Goal: Contribute content: Add original content to the website for others to see

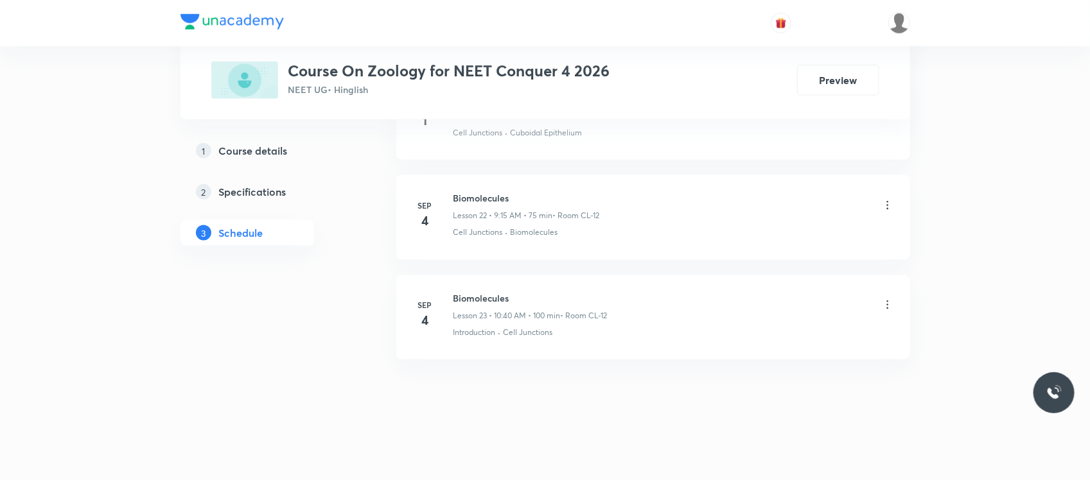
click at [464, 296] on h6 "Biomolecules" at bounding box center [530, 298] width 154 height 13
copy h6 "Biomolecules"
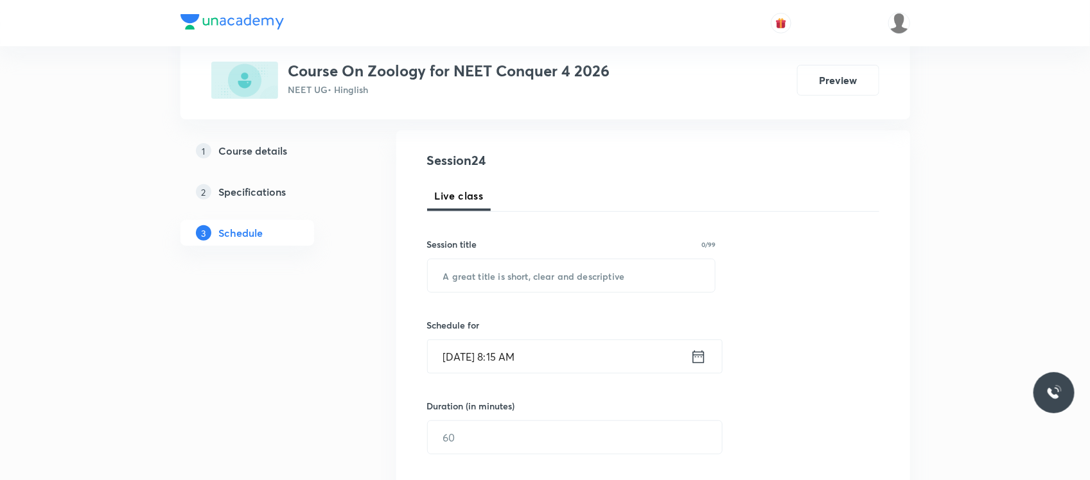
scroll to position [126, 0]
click at [466, 285] on input "text" at bounding box center [572, 276] width 288 height 33
paste input "Biomolecules"
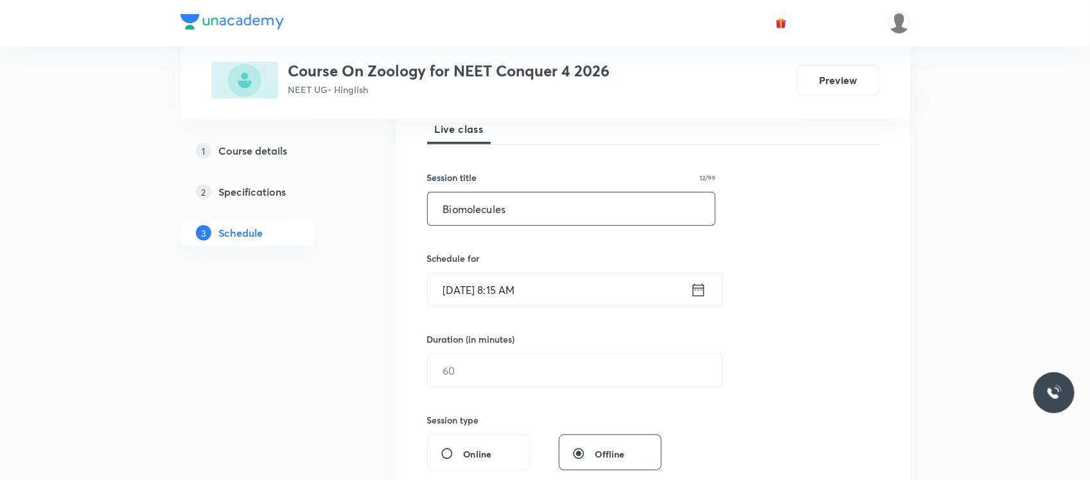
type input "Biomolecules"
click at [533, 286] on input "[DATE] 8:15 AM" at bounding box center [559, 290] width 263 height 33
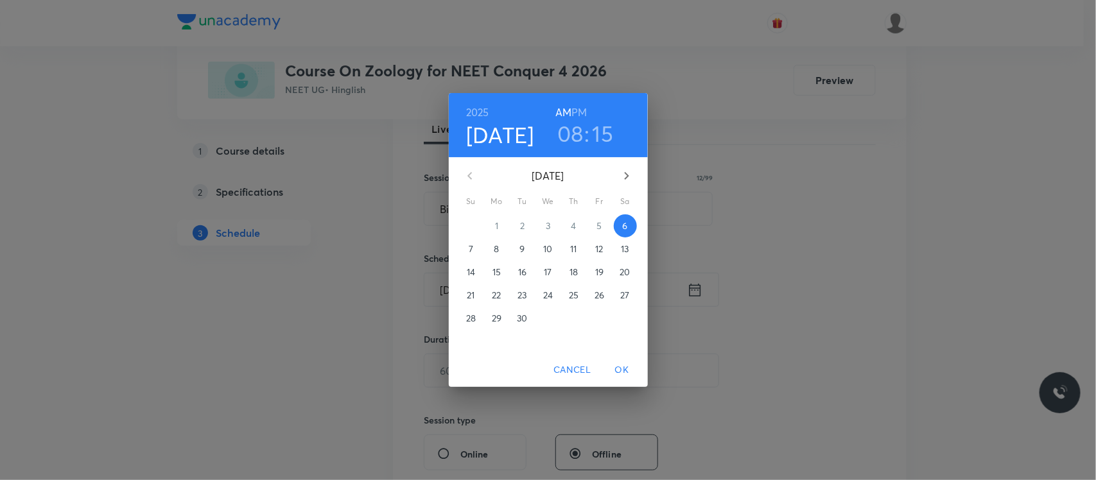
click at [574, 142] on h3 "08" at bounding box center [570, 133] width 26 height 27
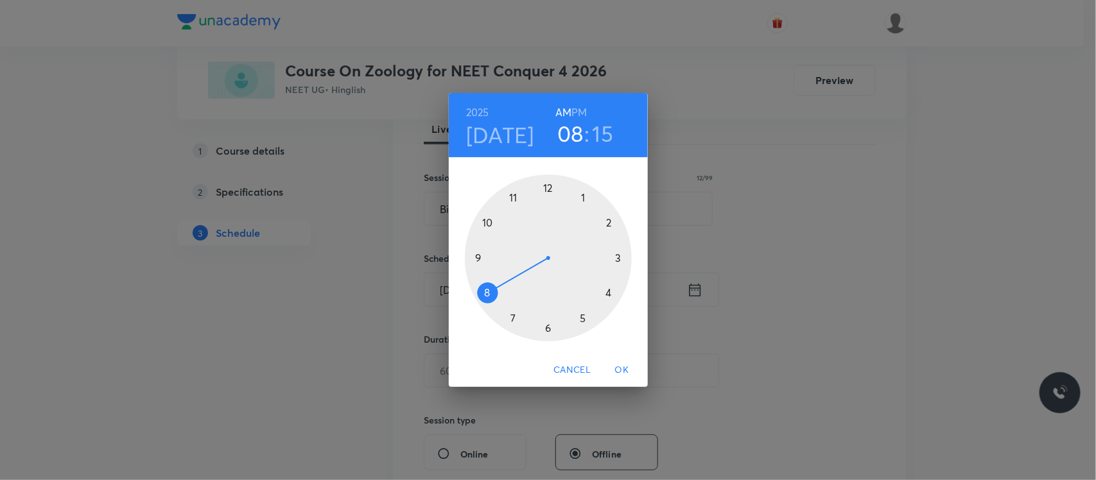
click at [477, 263] on div at bounding box center [548, 258] width 167 height 167
click at [618, 368] on span "OK" at bounding box center [622, 370] width 31 height 16
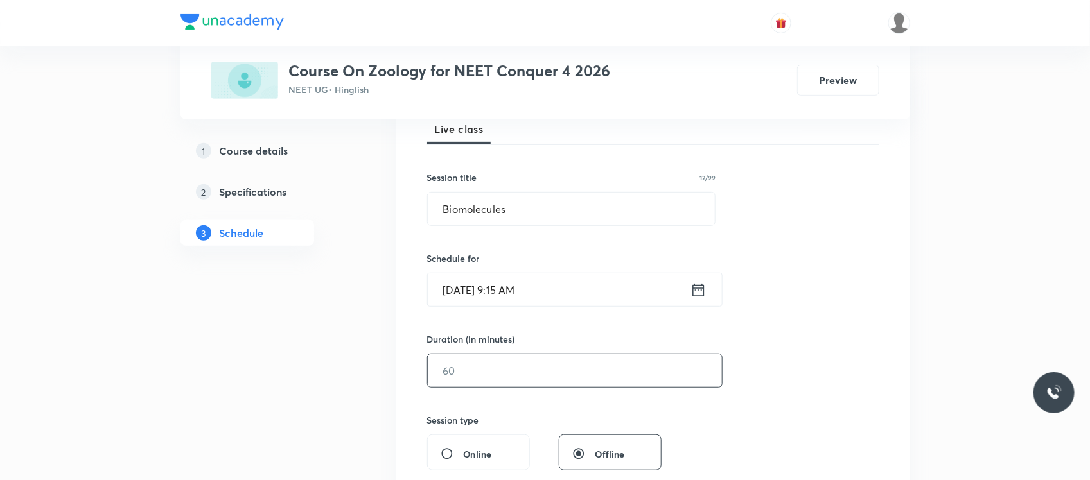
click at [573, 367] on input "text" at bounding box center [575, 371] width 294 height 33
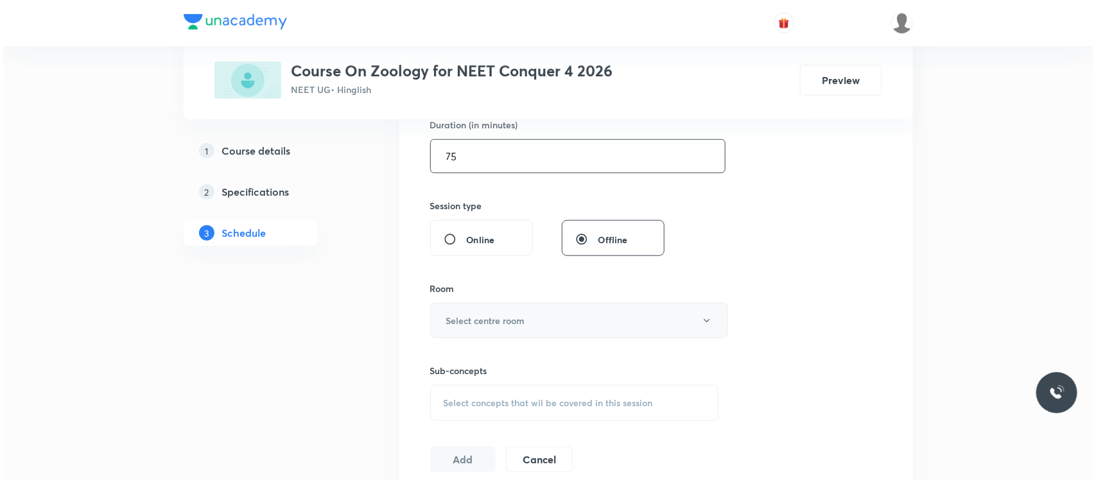
scroll to position [405, 0]
type input "75"
click at [514, 322] on h6 "Select centre room" at bounding box center [482, 323] width 79 height 13
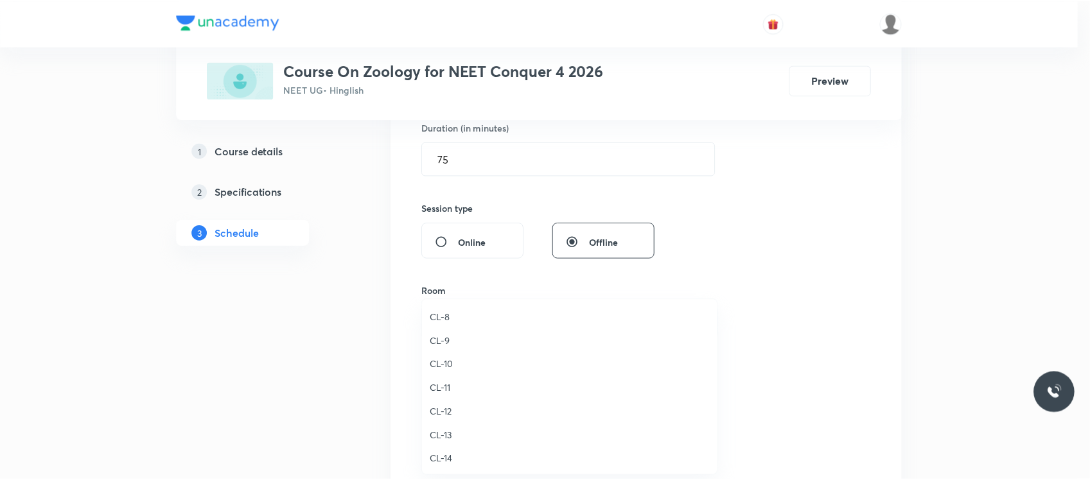
scroll to position [523, 0]
click at [450, 410] on span "CL-12" at bounding box center [572, 411] width 281 height 13
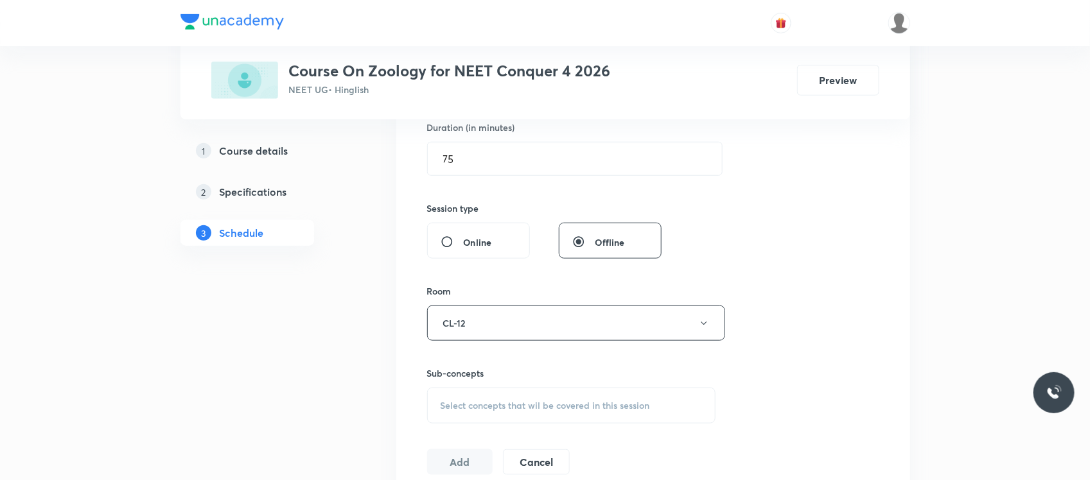
click at [458, 408] on span "Select concepts that wil be covered in this session" at bounding box center [545, 406] width 209 height 10
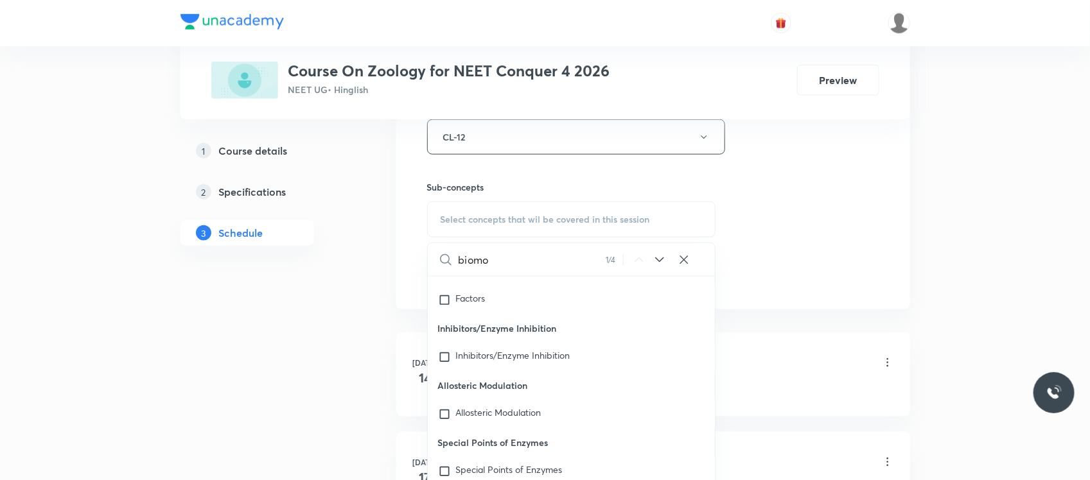
scroll to position [52578, 0]
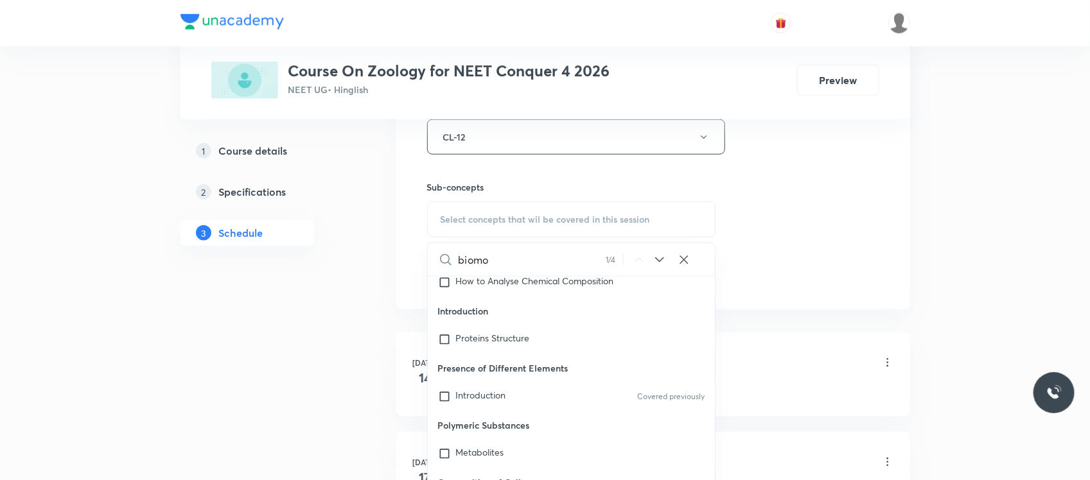
type input "biomo"
click at [505, 468] on p "Composition of Cells" at bounding box center [572, 482] width 288 height 29
checkbox input "true"
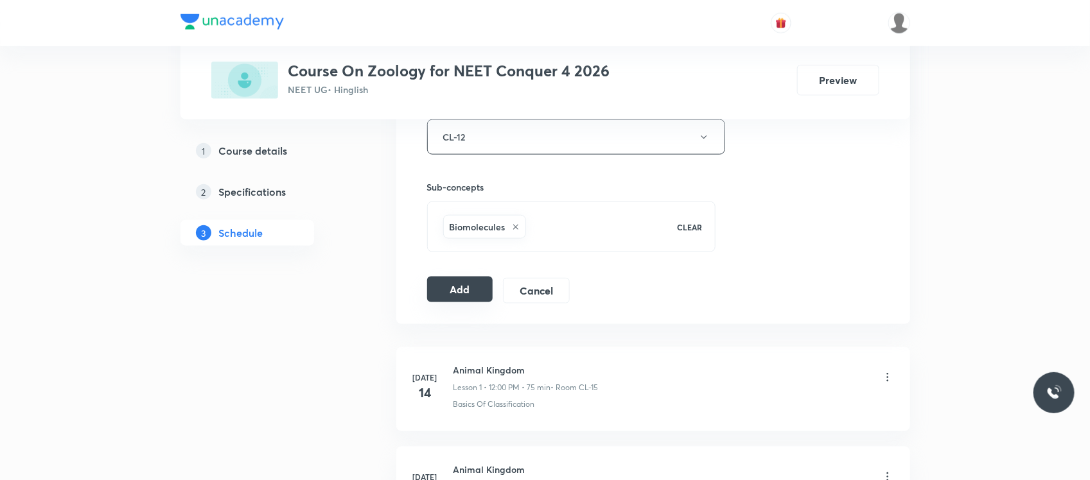
click at [450, 304] on div "Add Cancel" at bounding box center [503, 291] width 153 height 26
click at [464, 292] on button "Add" at bounding box center [460, 290] width 66 height 26
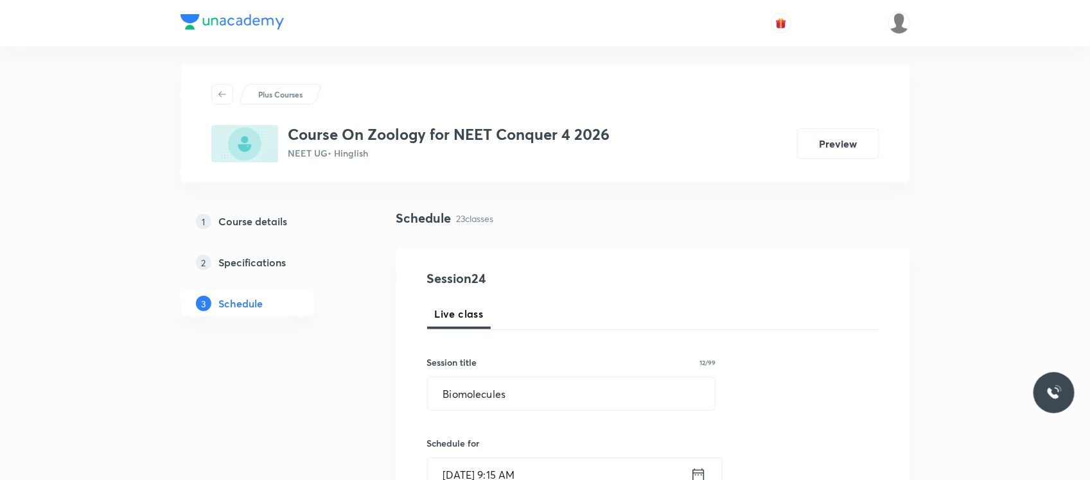
scroll to position [8, 0]
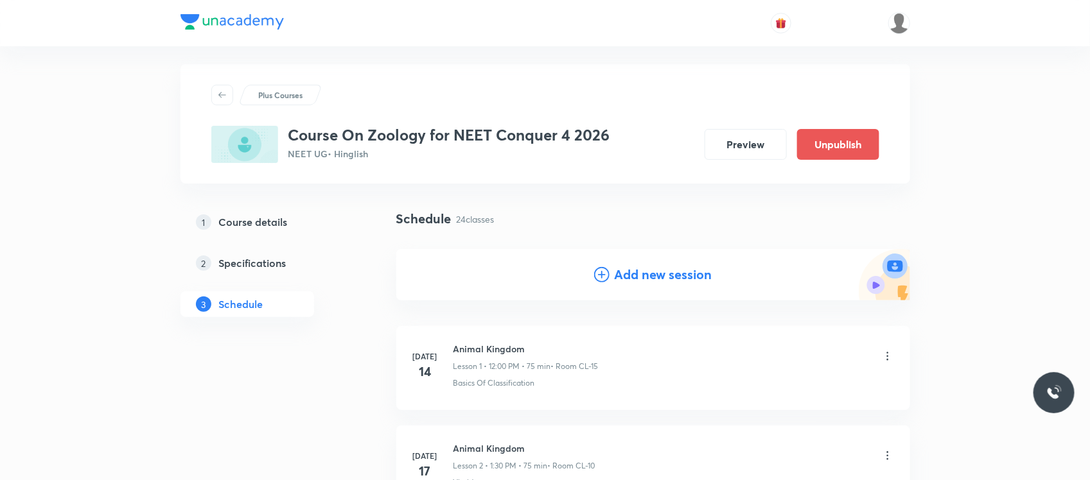
click at [608, 268] on icon at bounding box center [601, 274] width 15 height 15
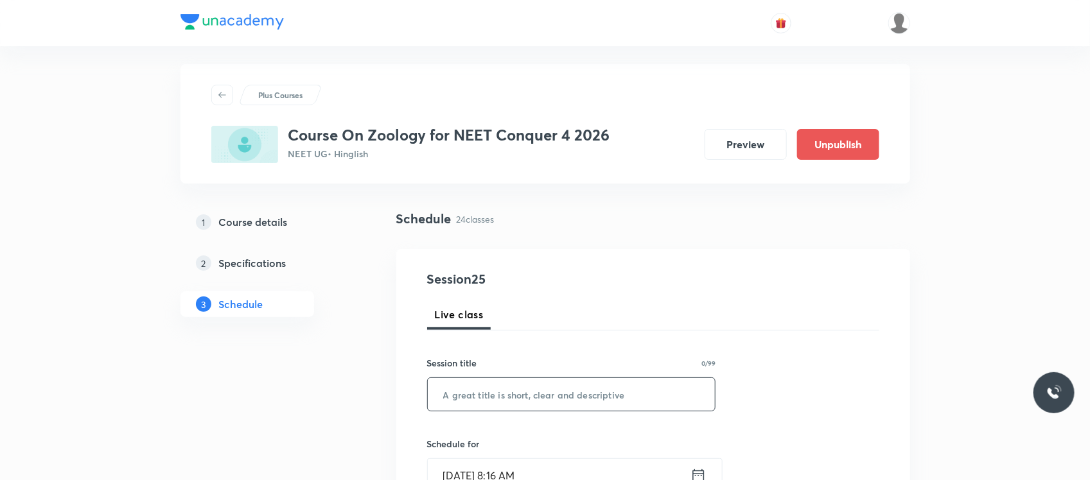
click at [515, 403] on input "text" at bounding box center [572, 394] width 288 height 33
paste input "Biomolecules"
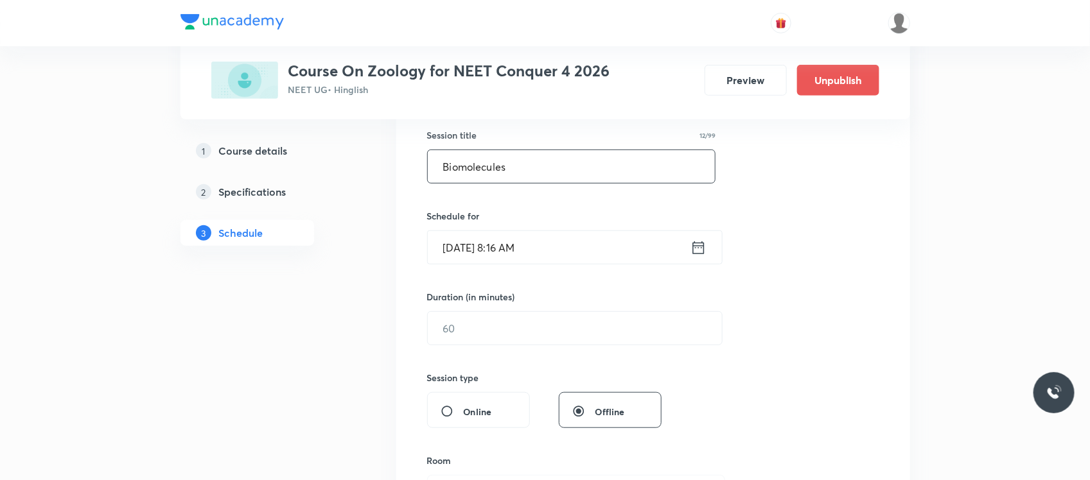
scroll to position [238, 0]
type input "Biomolecules"
click at [559, 247] on input "[DATE] 8:16 AM" at bounding box center [559, 245] width 263 height 33
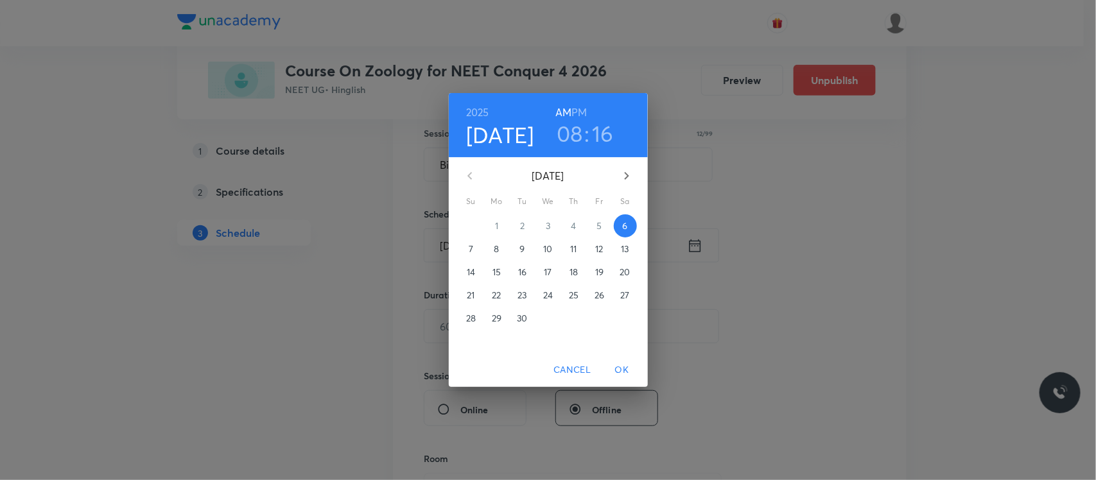
click at [569, 140] on h3 "08" at bounding box center [570, 133] width 26 height 27
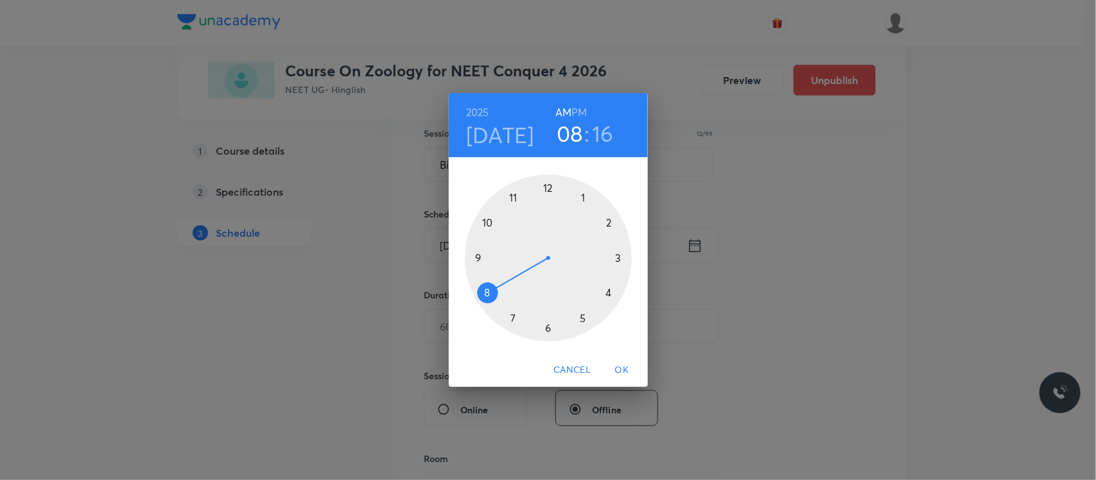
click at [485, 225] on div at bounding box center [548, 258] width 167 height 167
click at [482, 294] on div at bounding box center [548, 258] width 167 height 167
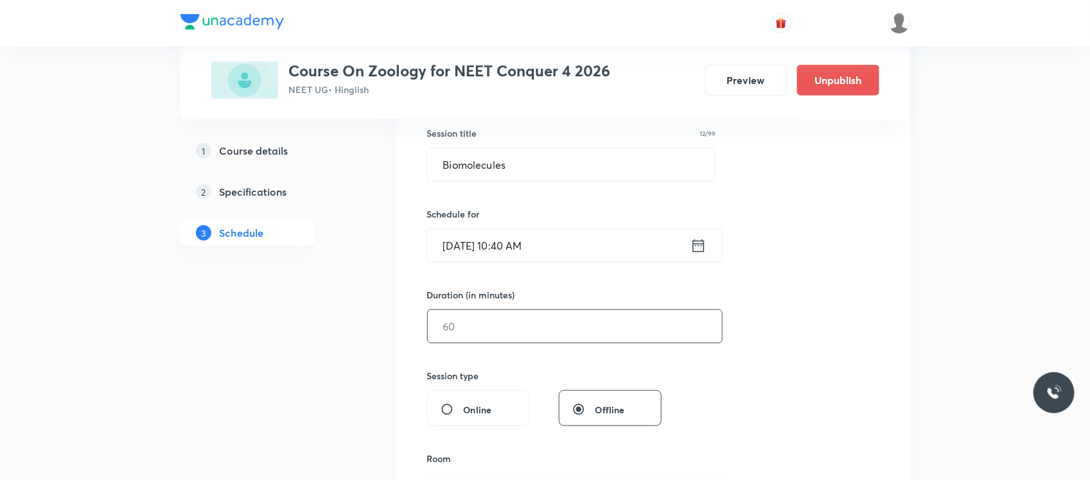
click at [464, 340] on input "text" at bounding box center [575, 326] width 294 height 33
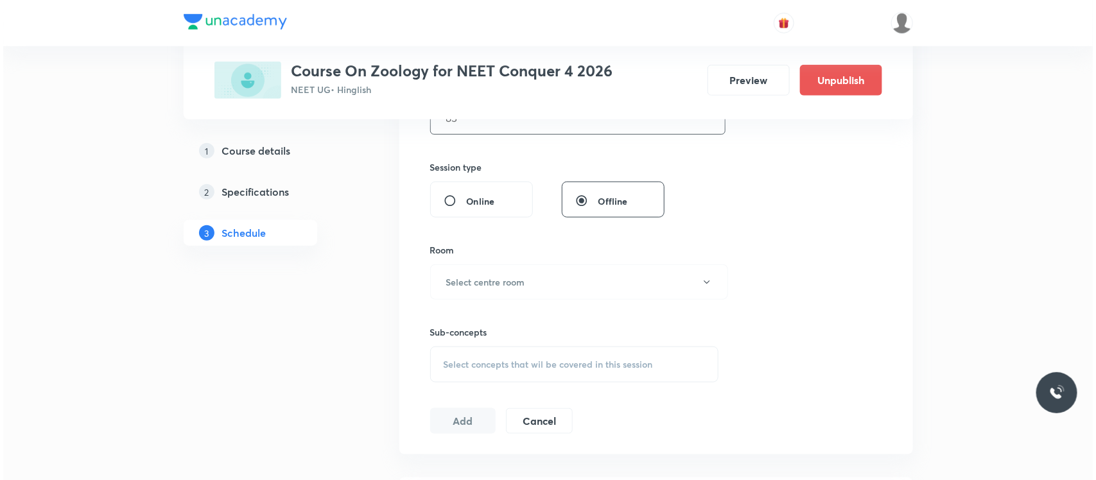
scroll to position [458, 0]
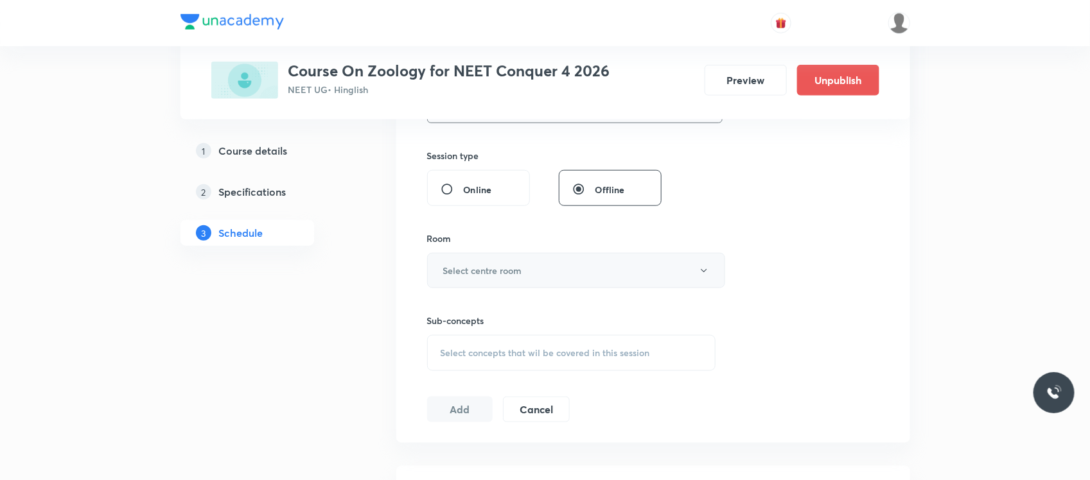
type input "85"
click at [498, 260] on button "Select centre room" at bounding box center [576, 270] width 298 height 35
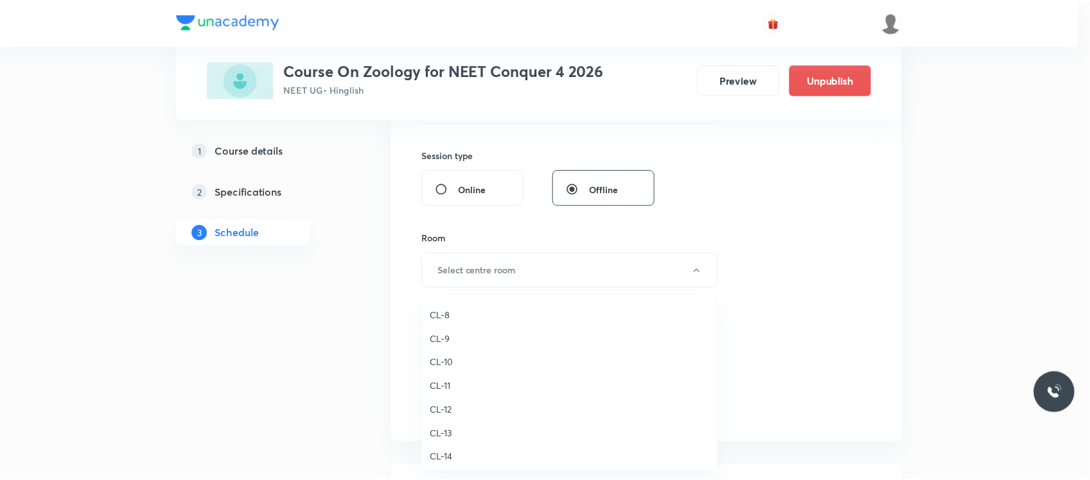
scroll to position [502, 0]
click at [450, 426] on span "CL-12" at bounding box center [572, 428] width 281 height 13
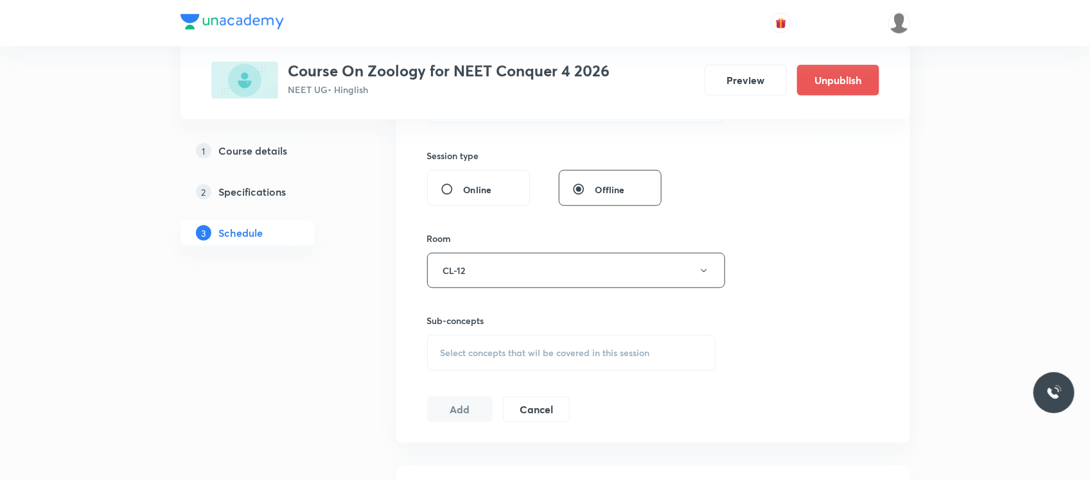
click at [511, 338] on div "Select concepts that wil be covered in this session" at bounding box center [571, 353] width 289 height 36
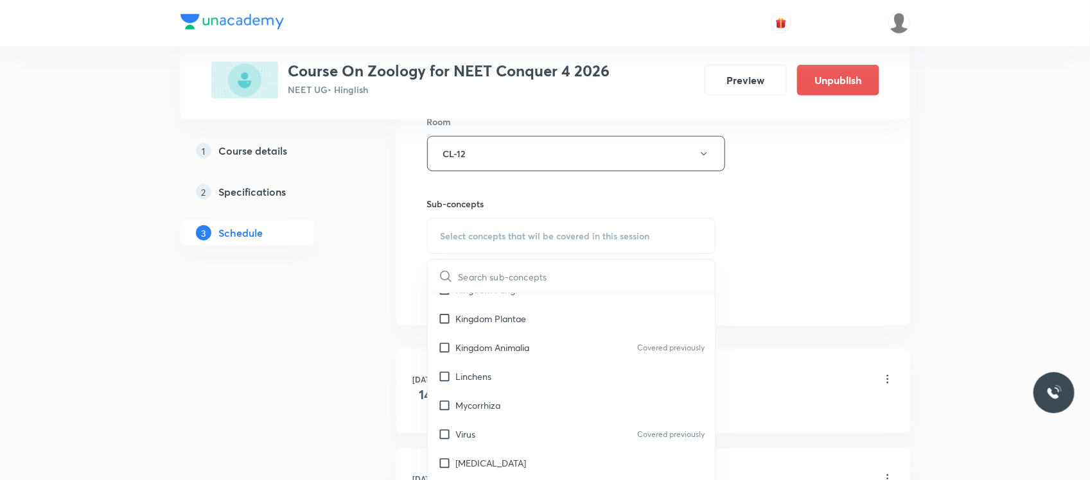
scroll to position [702, 0]
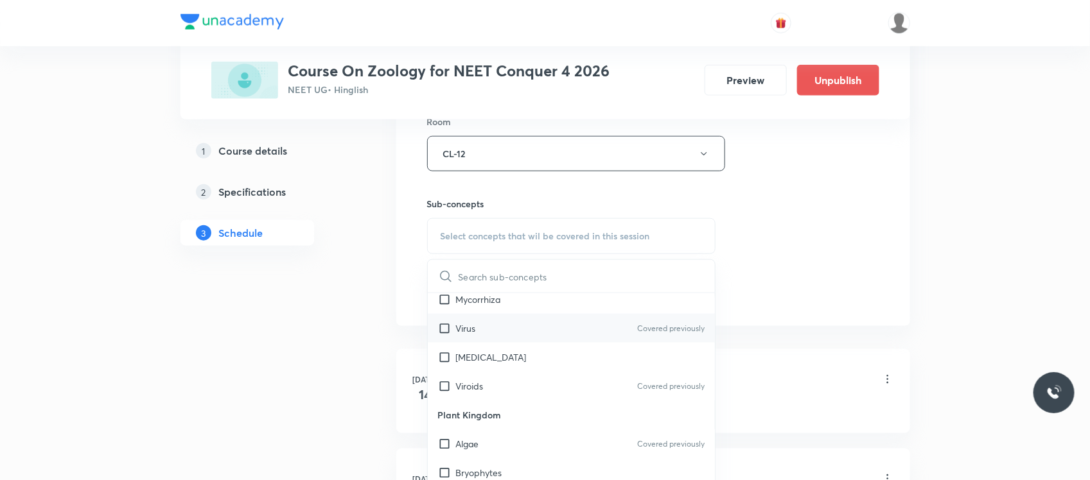
click at [505, 338] on div "Virus Covered previously" at bounding box center [572, 328] width 288 height 29
checkbox input "true"
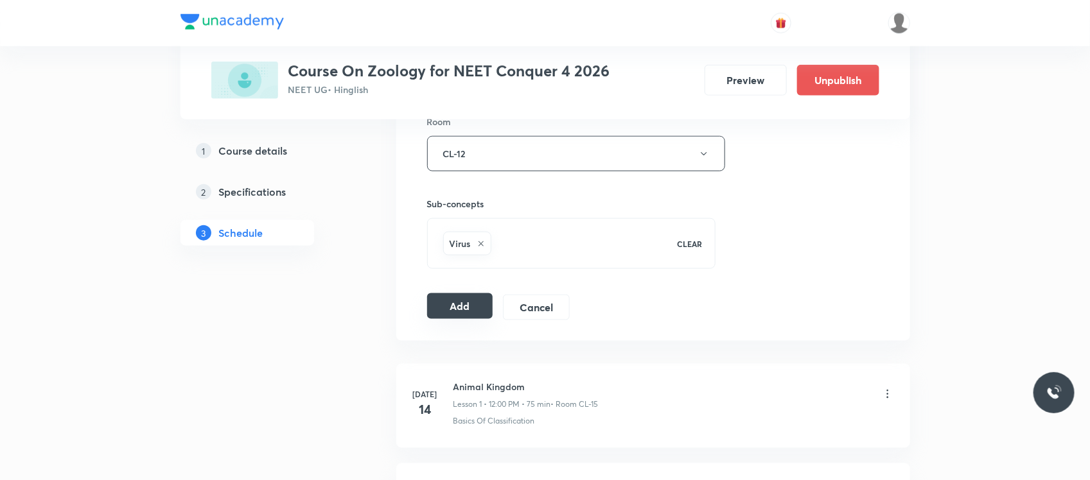
click at [459, 305] on button "Add" at bounding box center [460, 307] width 66 height 26
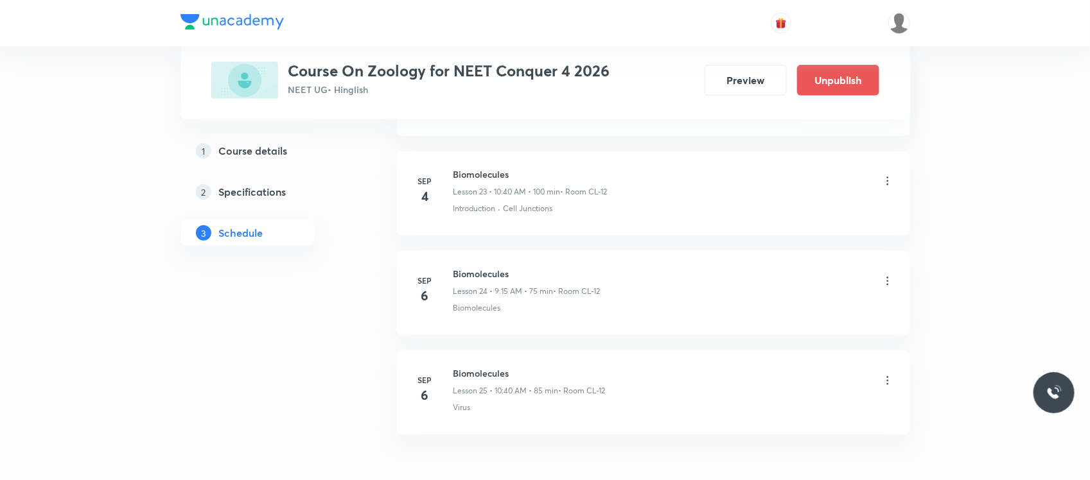
scroll to position [2455, 0]
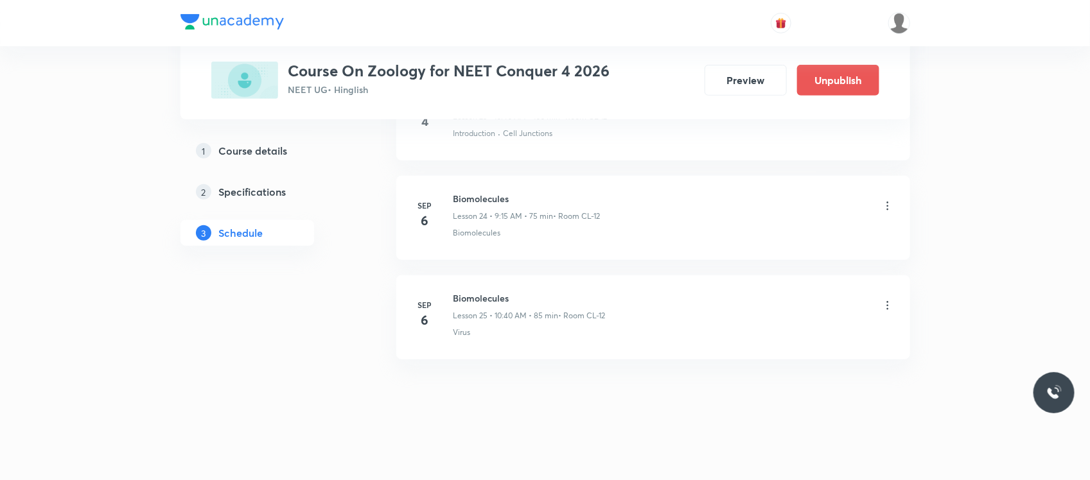
click at [886, 310] on icon at bounding box center [887, 305] width 13 height 13
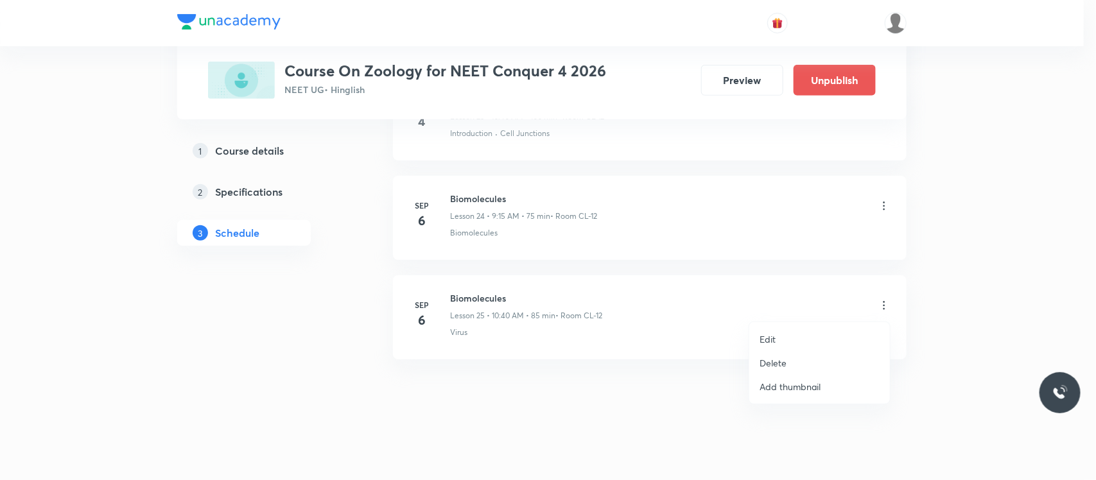
click at [775, 345] on p "Edit" at bounding box center [768, 339] width 16 height 13
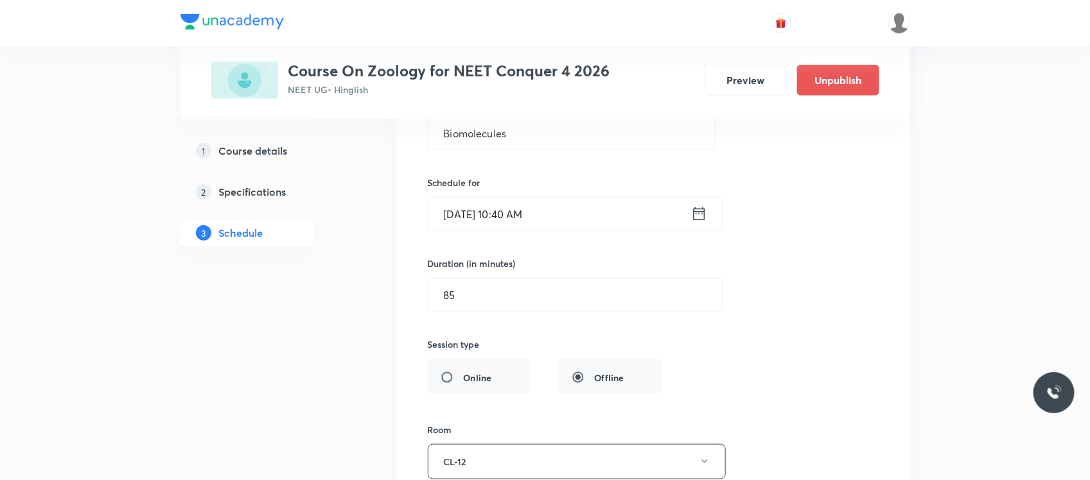
scroll to position [2666, 0]
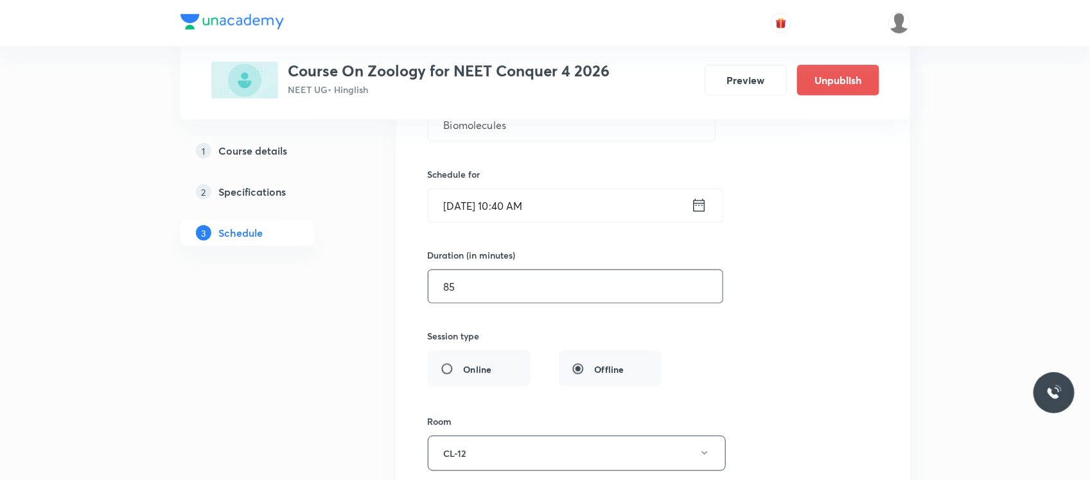
click at [563, 302] on input "85" at bounding box center [575, 286] width 294 height 33
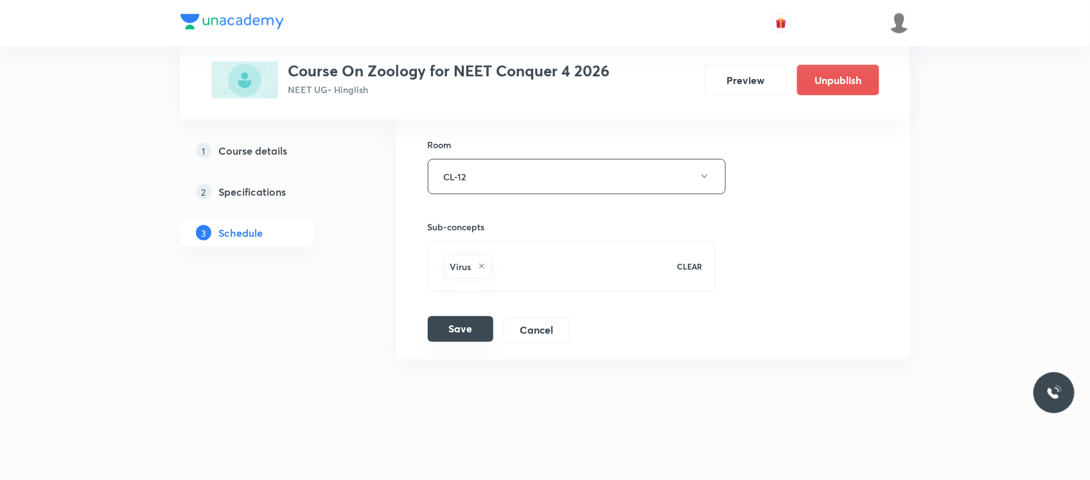
type input "100"
click at [459, 333] on button "Save" at bounding box center [461, 330] width 66 height 26
